Goal: Understand process/instructions: Learn how to perform a task or action

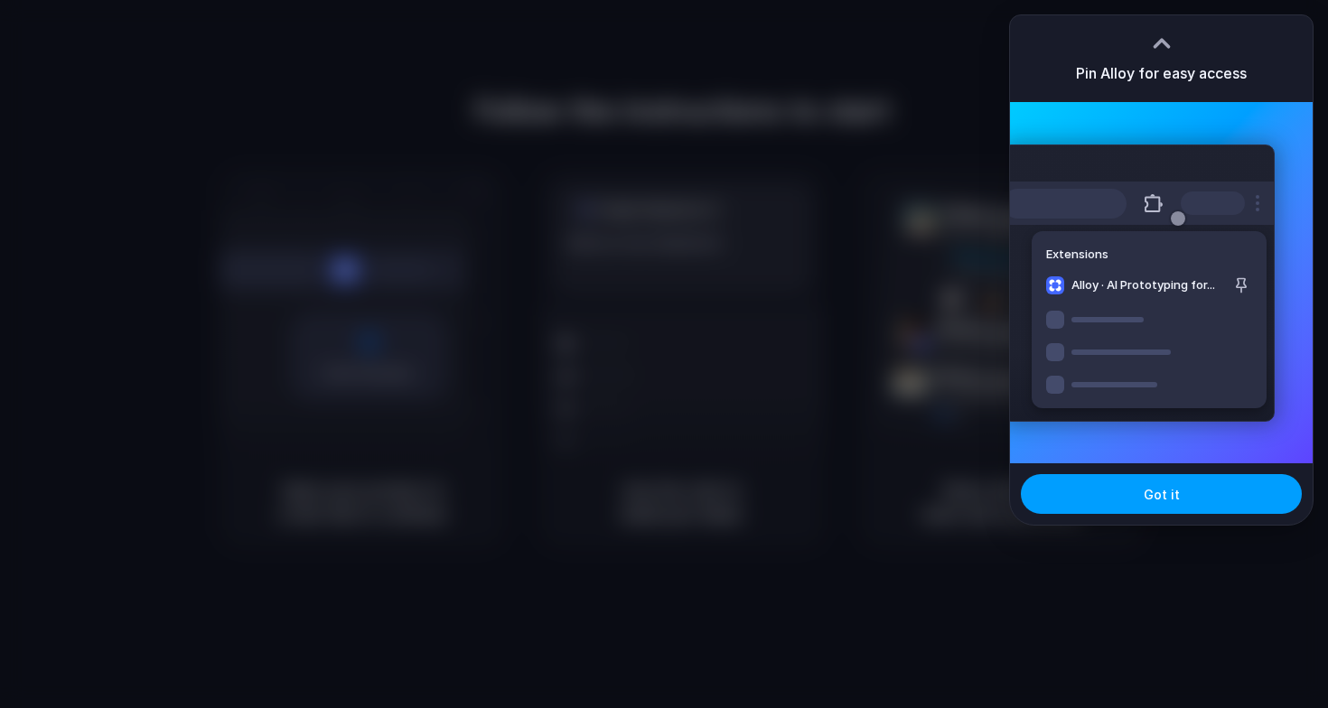
click at [1102, 511] on button "Got it" at bounding box center [1161, 494] width 281 height 40
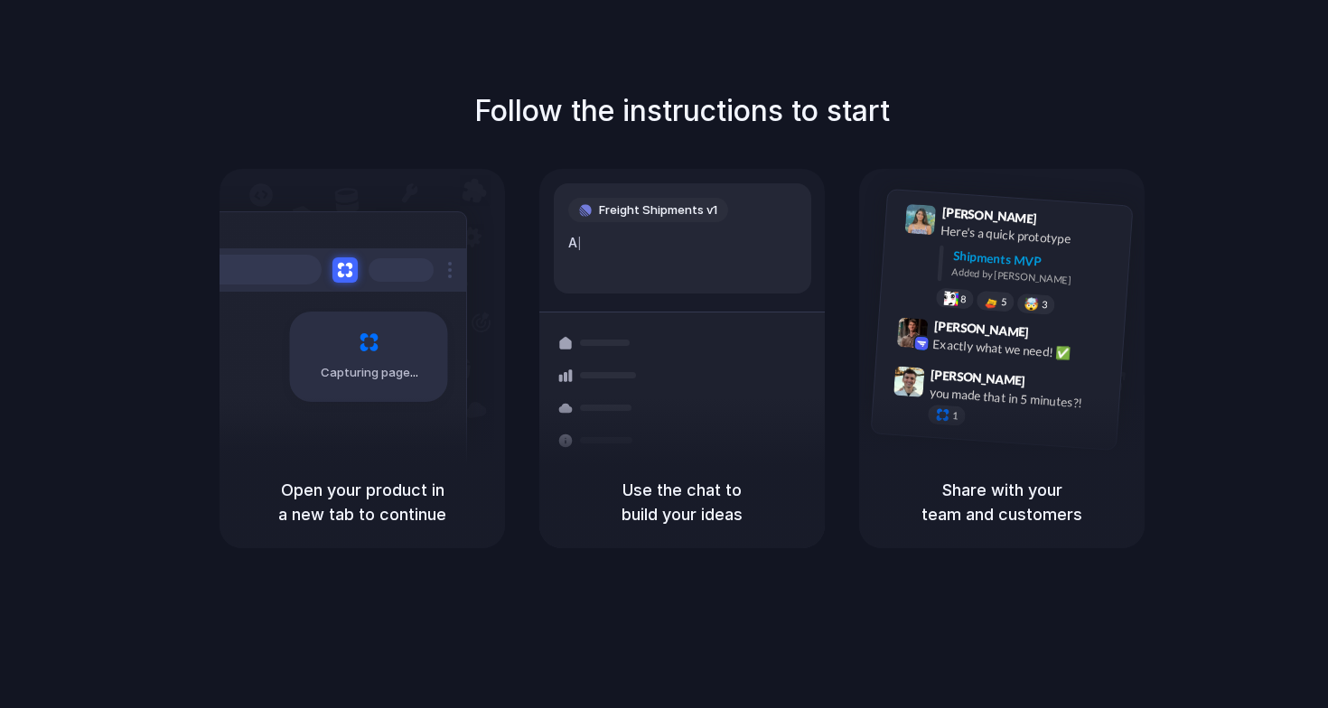
click at [425, 501] on h5 "Open your product in a new tab to continue" at bounding box center [362, 502] width 242 height 49
click at [378, 328] on div "Capturing page" at bounding box center [369, 357] width 158 height 90
click at [427, 238] on div "Capturing page" at bounding box center [330, 349] width 273 height 277
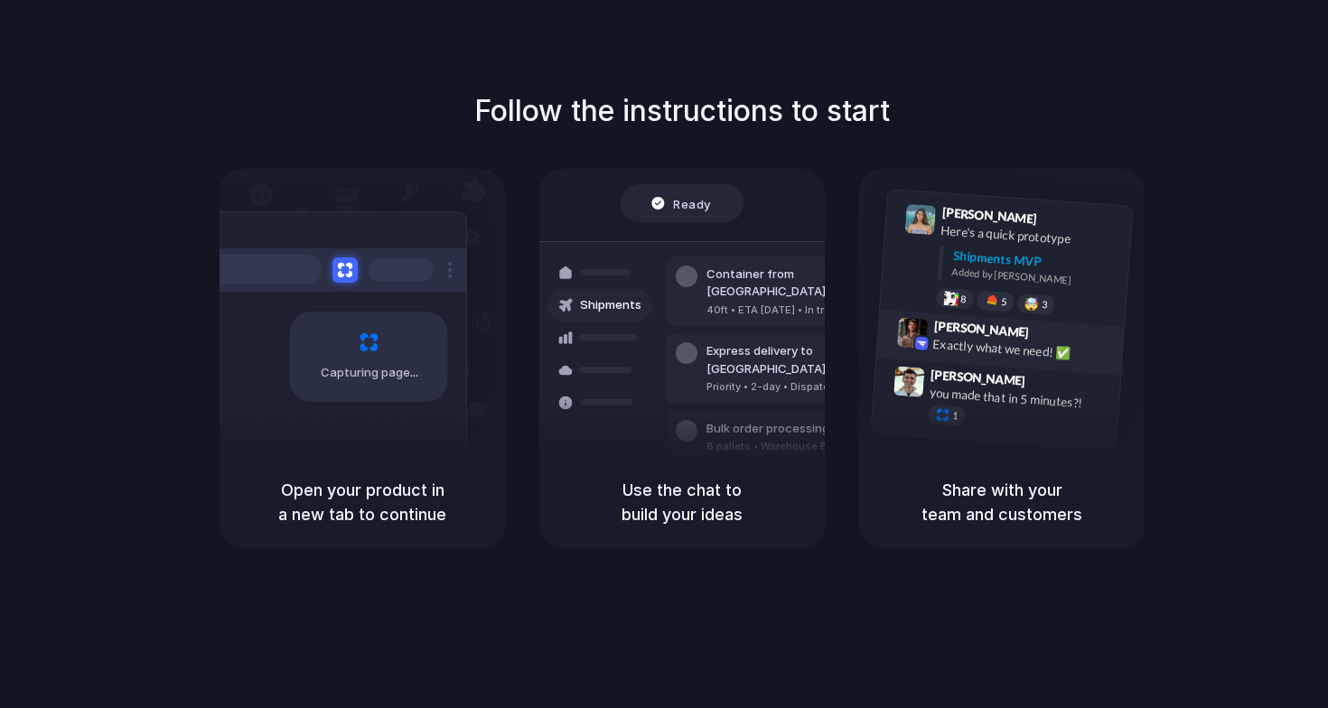
click at [928, 320] on div "[PERSON_NAME] 9:42 AM Exactly what we need! ✅" at bounding box center [1020, 344] width 188 height 49
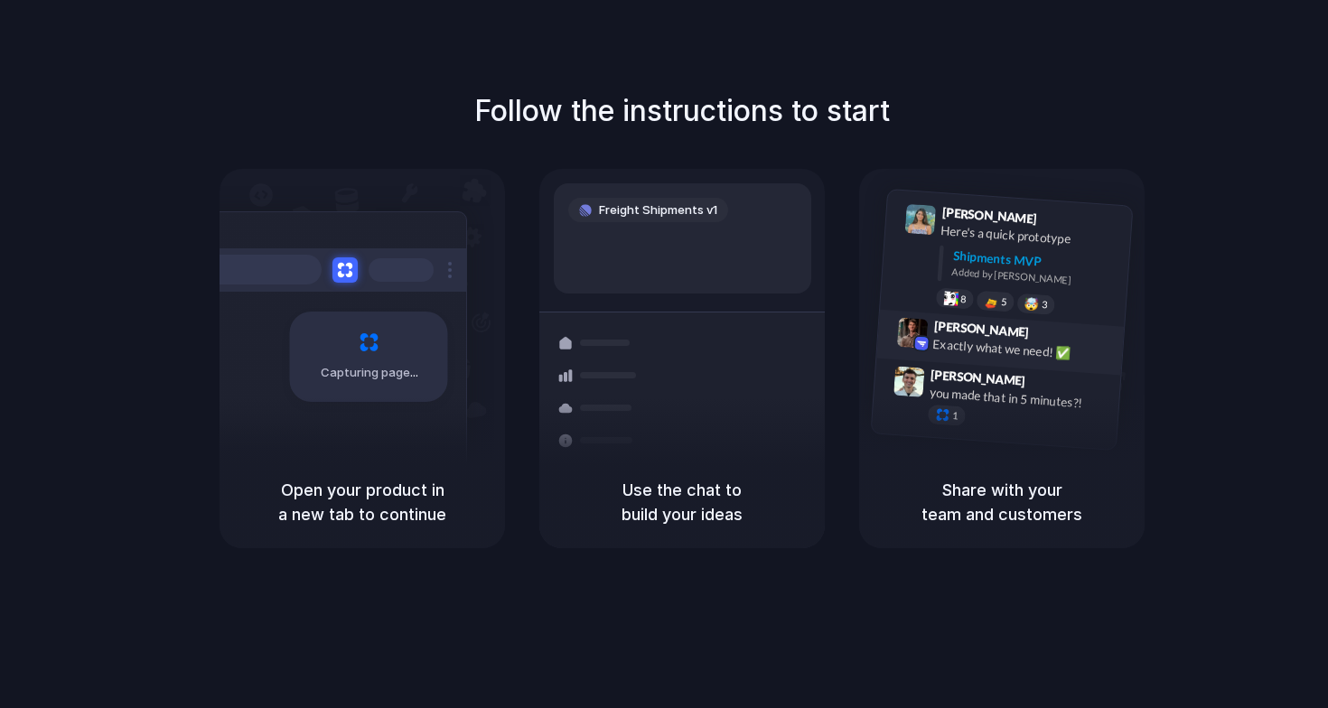
click at [950, 342] on div "Exactly what we need! ✅" at bounding box center [1022, 349] width 181 height 31
click at [953, 403] on div "[PERSON_NAME] 9:47 AM you made that in 5 minutes?! 1" at bounding box center [1015, 402] width 190 height 68
click at [587, 221] on div "Freight Shipments v1" at bounding box center [648, 210] width 160 height 25
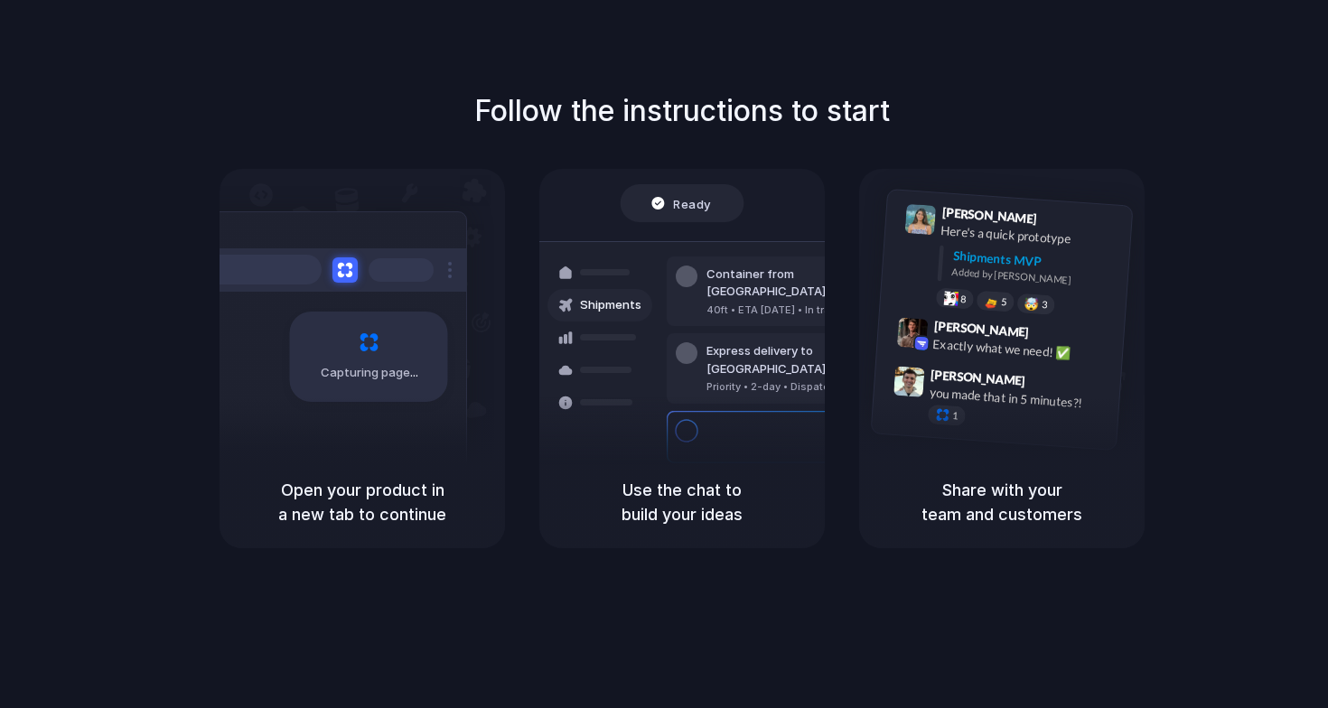
click at [1214, 140] on div "Follow the instructions to start Capturing page Open your product in a new tab …" at bounding box center [682, 318] width 1328 height 459
